Goal: Information Seeking & Learning: Check status

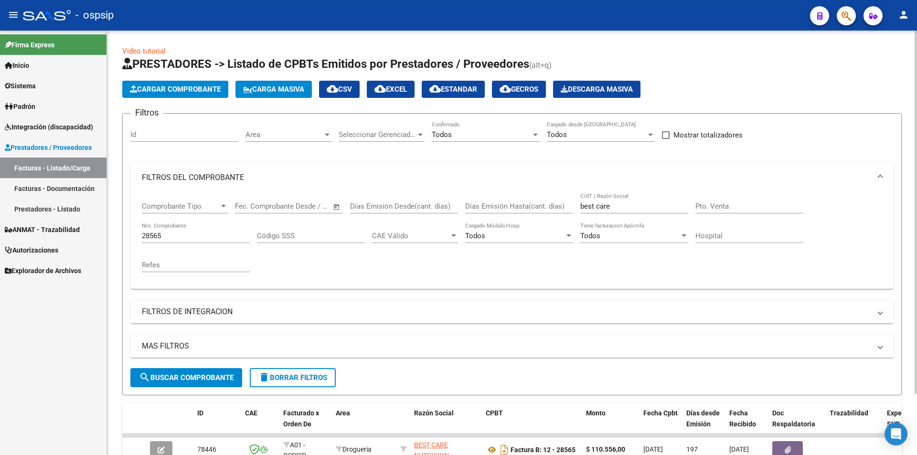
scroll to position [72, 0]
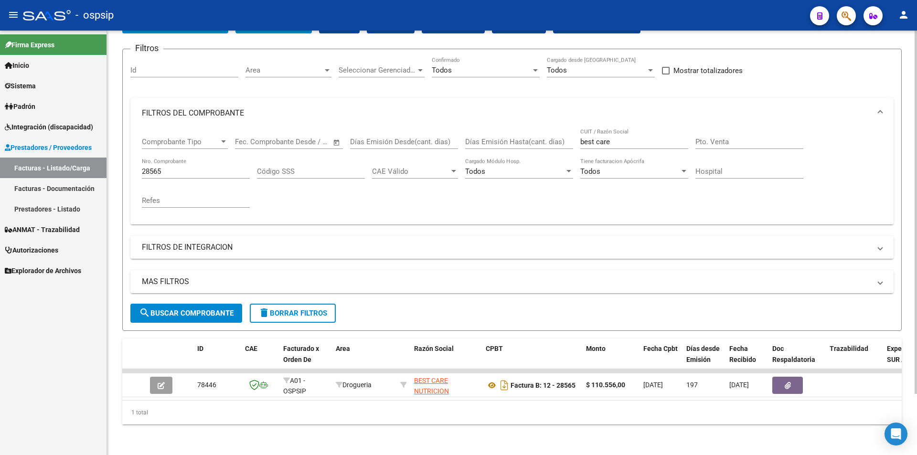
click at [630, 138] on input "best care" at bounding box center [634, 142] width 108 height 9
type input "b"
click at [537, 58] on div "Todos Confirmado" at bounding box center [486, 67] width 108 height 21
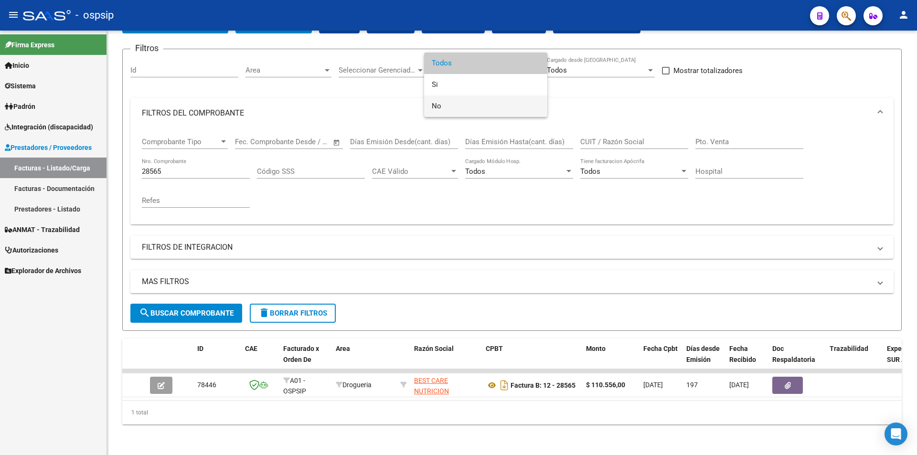
click at [437, 109] on span "No" at bounding box center [486, 106] width 108 height 21
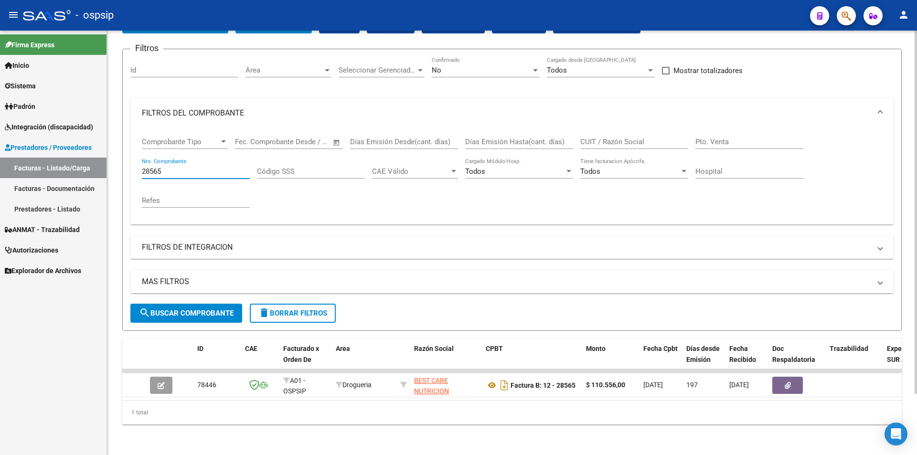
click at [165, 167] on input "28565" at bounding box center [196, 171] width 108 height 9
type input "2"
click at [612, 138] on input "CUIT / Razón Social" at bounding box center [634, 142] width 108 height 9
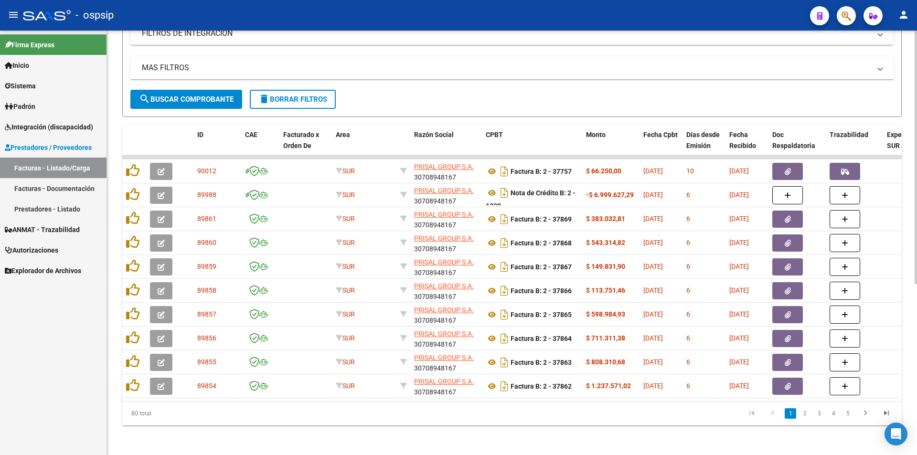
scroll to position [287, 0]
type input "prisal"
click at [804, 417] on link "2" at bounding box center [804, 413] width 11 height 11
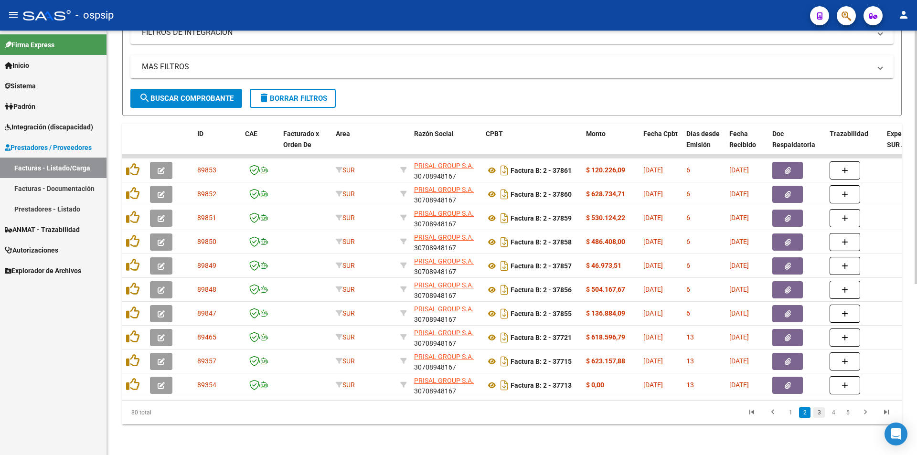
click at [820, 415] on link "3" at bounding box center [819, 413] width 11 height 11
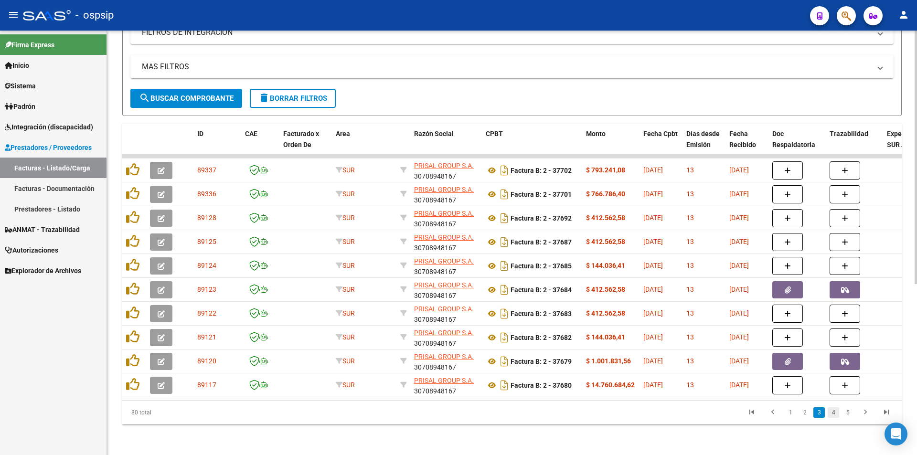
click at [831, 416] on link "4" at bounding box center [833, 413] width 11 height 11
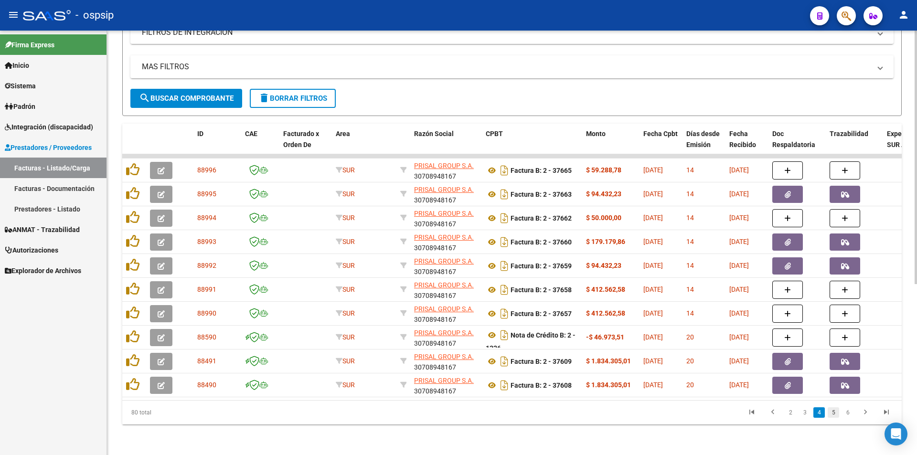
click at [835, 415] on link "5" at bounding box center [833, 413] width 11 height 11
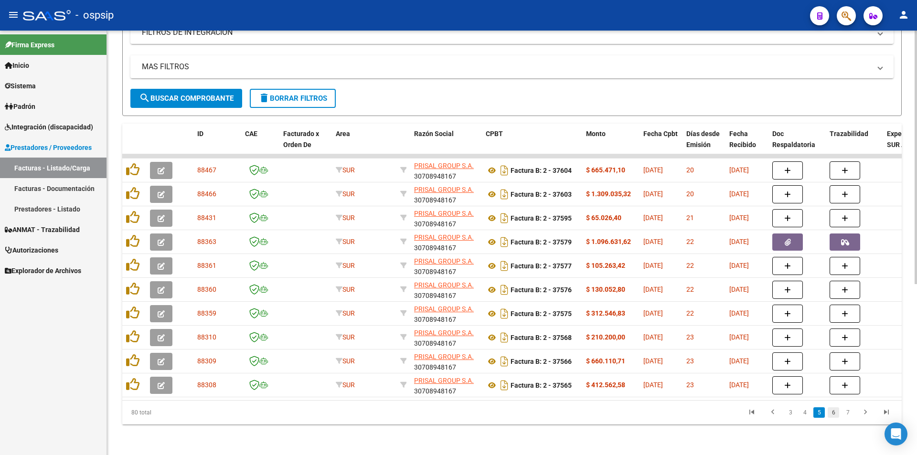
click at [836, 414] on link "6" at bounding box center [833, 413] width 11 height 11
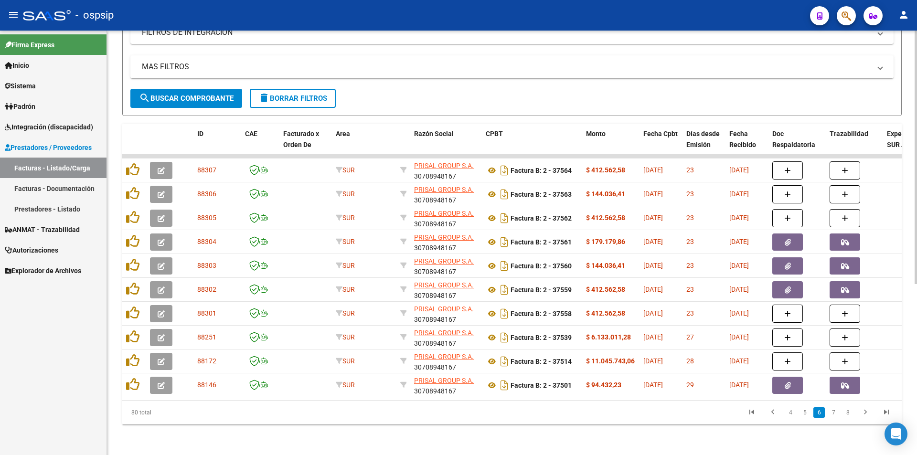
click at [836, 414] on link "7" at bounding box center [833, 413] width 11 height 11
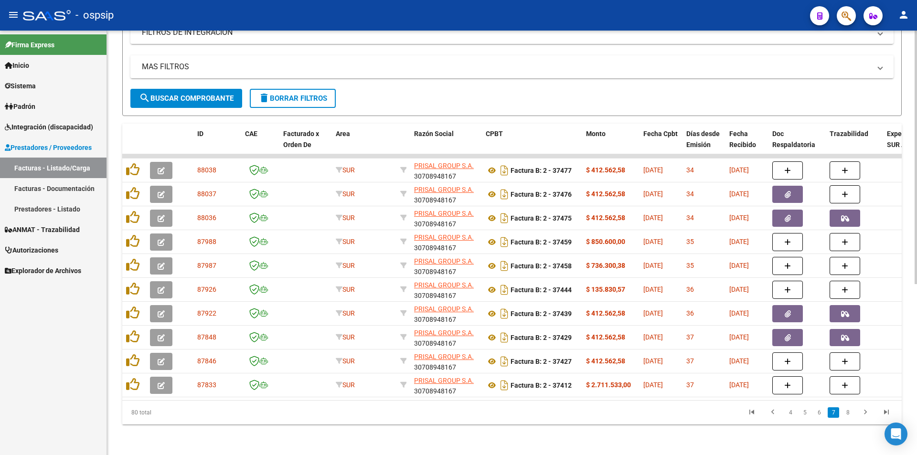
click at [836, 414] on link "7" at bounding box center [833, 413] width 11 height 11
click at [850, 415] on link "8" at bounding box center [847, 413] width 11 height 11
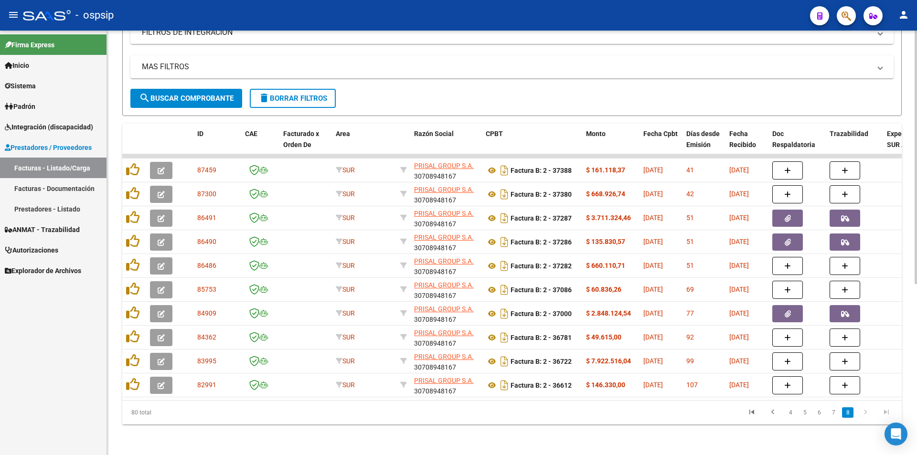
click at [864, 413] on icon "go to next page" at bounding box center [865, 413] width 12 height 11
